Goal: Task Accomplishment & Management: Use online tool/utility

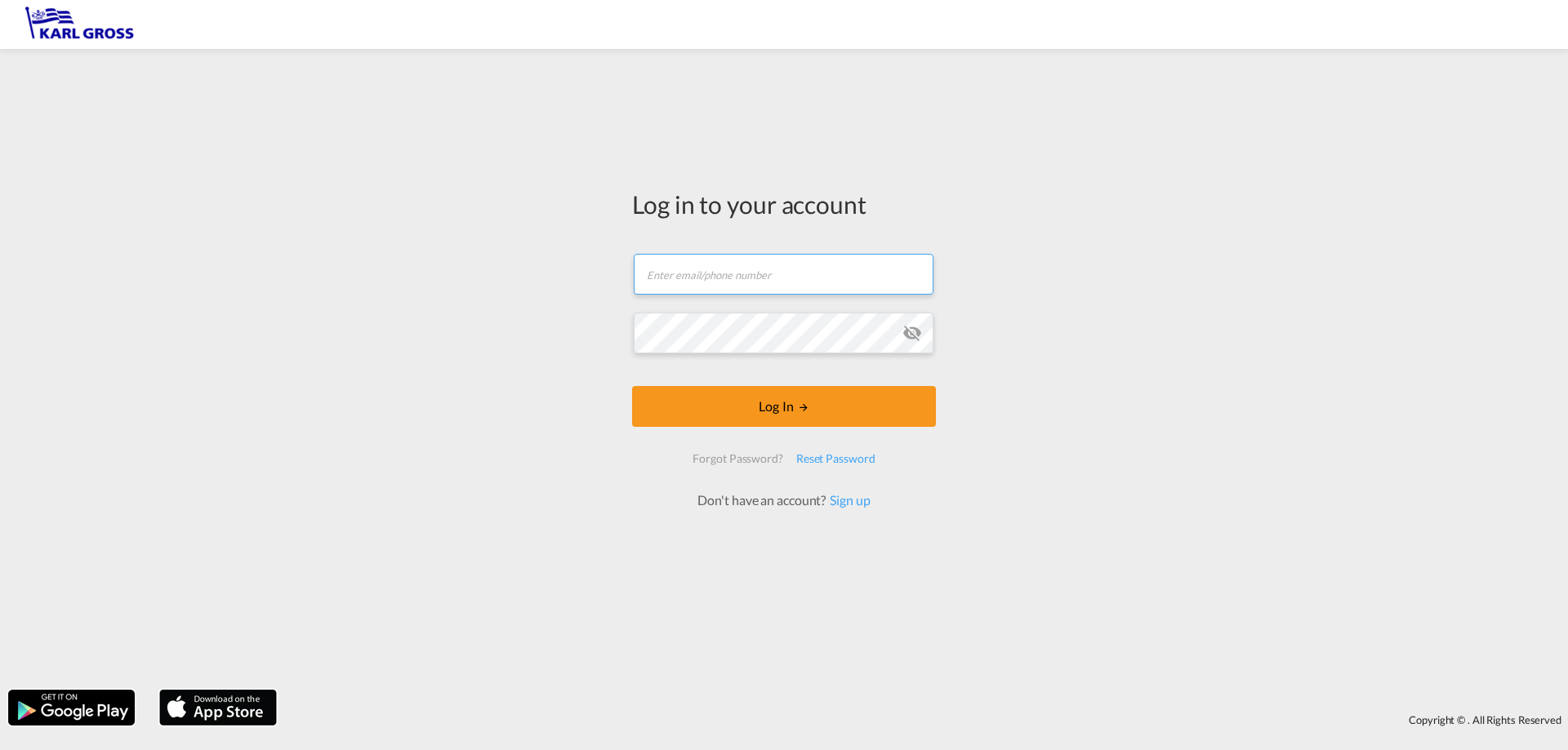
click at [679, 267] on input "text" at bounding box center [784, 274] width 299 height 40
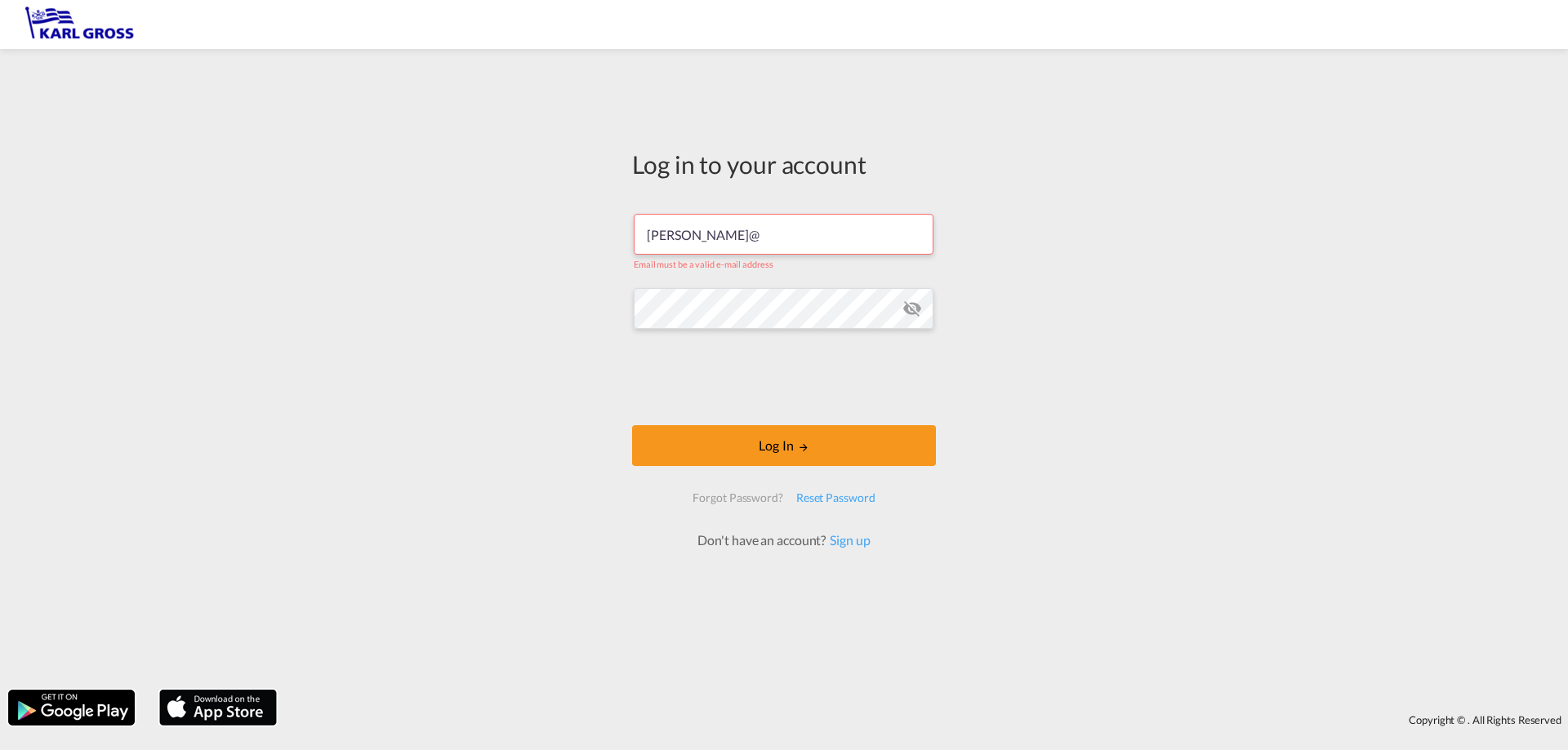
click at [713, 241] on input "f.schmid@" at bounding box center [784, 233] width 299 height 40
type input "f.schmid@karlgross.de"
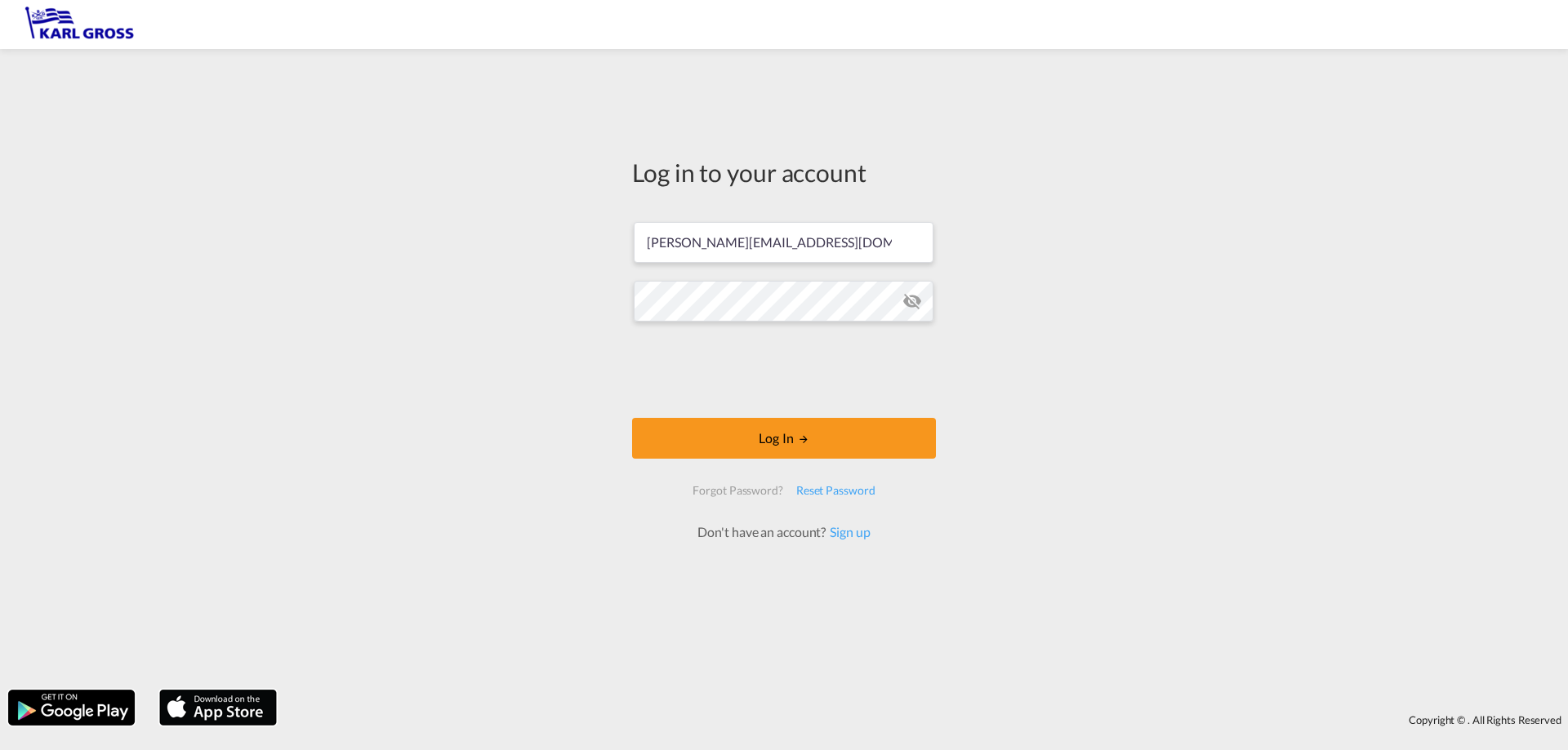
click at [910, 299] on md-icon "icon-eye-off" at bounding box center [912, 301] width 20 height 20
click at [735, 430] on button "Log In" at bounding box center [784, 438] width 304 height 40
